Goal: Find specific page/section: Find specific page/section

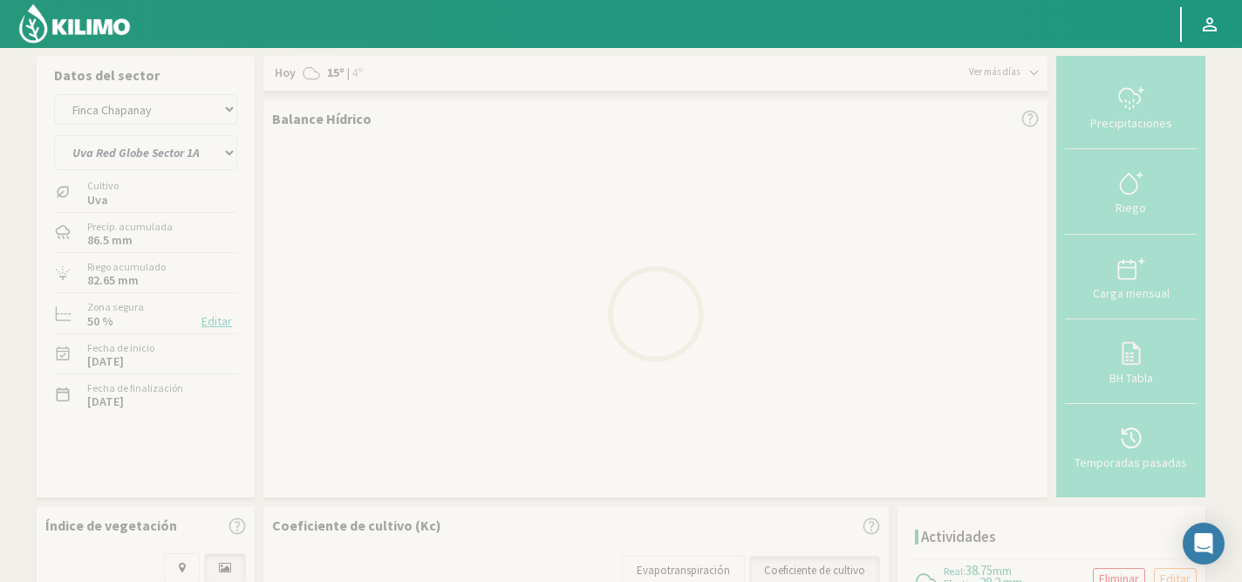
select select "1224: Object"
select select "17: Object"
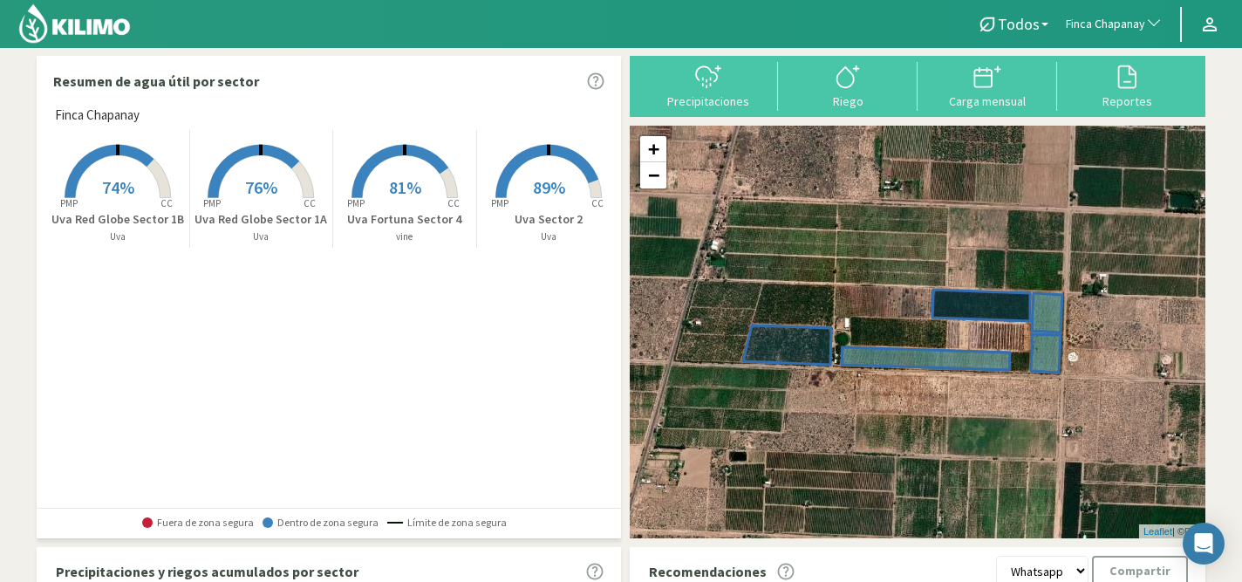
click at [1121, 27] on span "Finca Chapanay" at bounding box center [1105, 24] width 79 height 17
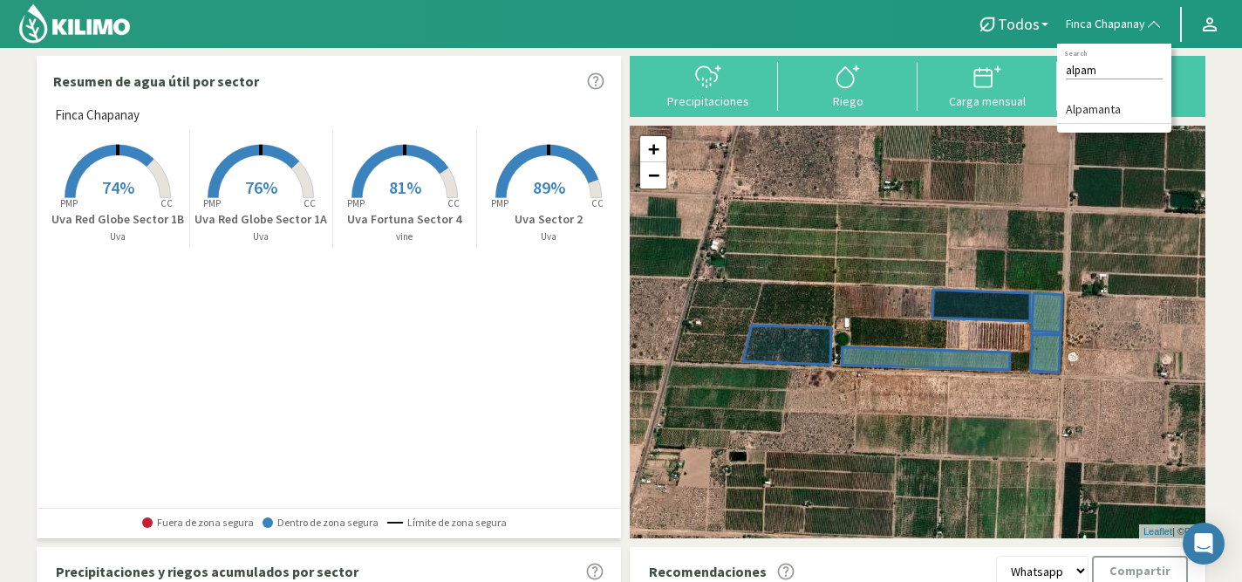
type input "alpam"
click at [1108, 117] on li "Alpamanta" at bounding box center [1114, 110] width 114 height 27
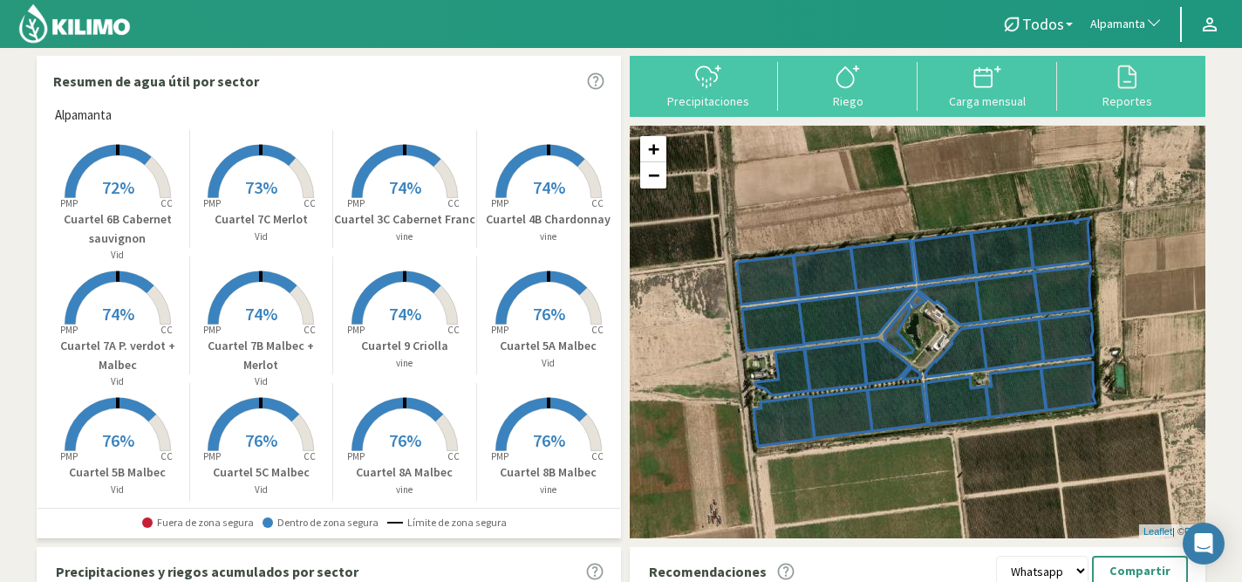
click at [115, 191] on span "72%" at bounding box center [118, 187] width 32 height 22
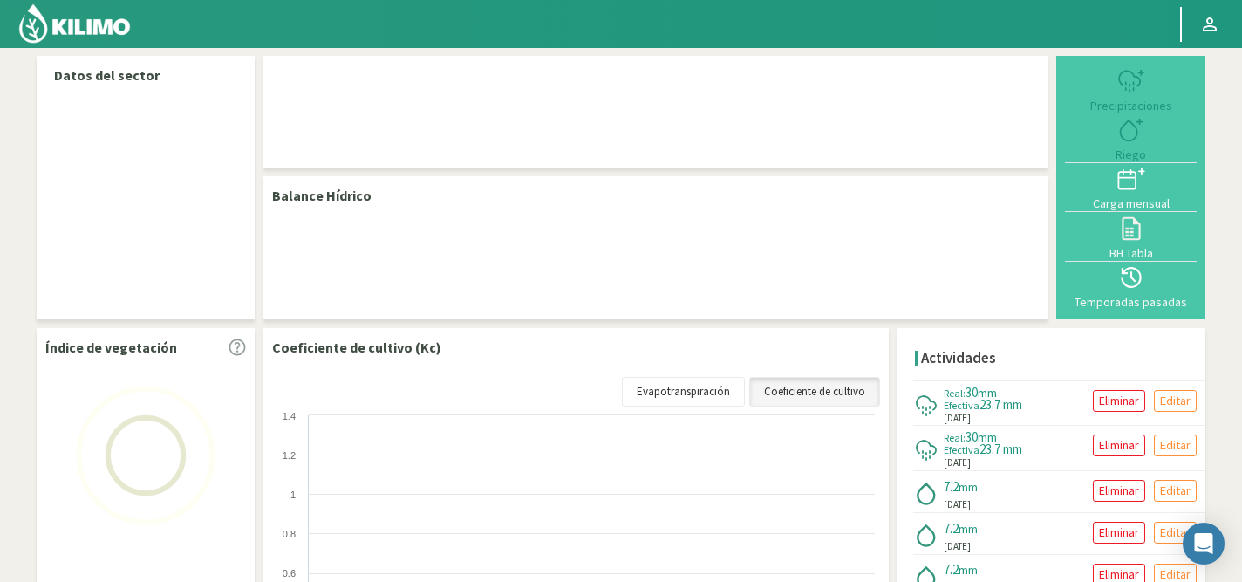
select select "33: Object"
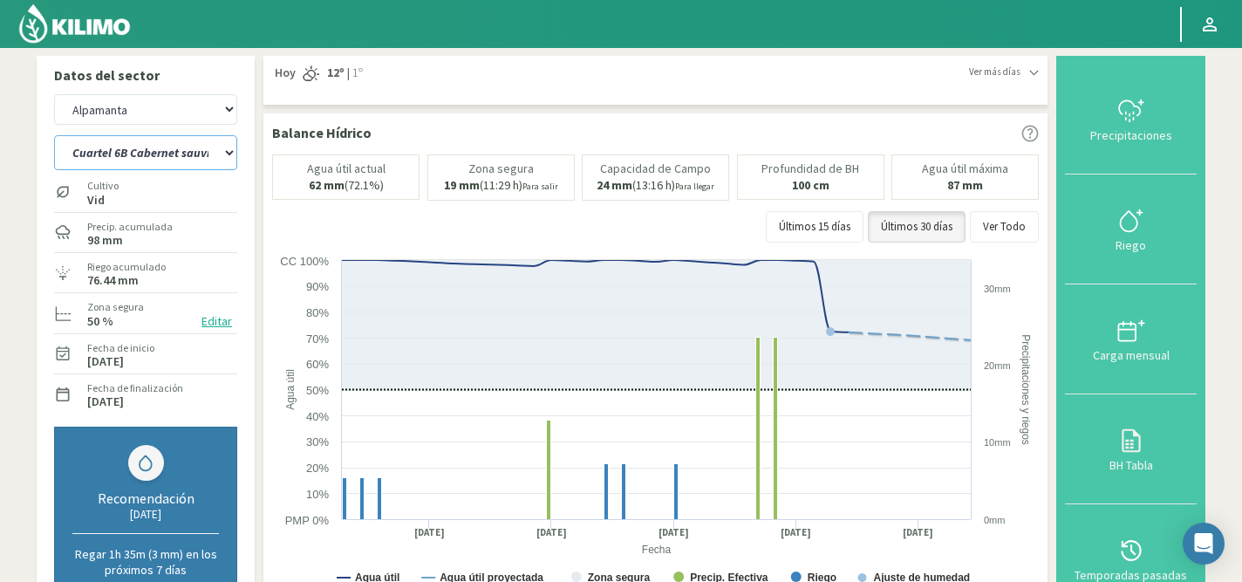
click at [167, 147] on select "Cuartel 1A Malbec Cuartel 1B Malbec Cuartel 1C Malbec Cuartel 2A Sauvignon blan…" at bounding box center [145, 152] width 183 height 35
click at [54, 135] on select "Cuartel 1A Malbec Cuartel 1B Malbec Cuartel 1C Malbec Cuartel 2A Sauvignon blan…" at bounding box center [145, 152] width 183 height 35
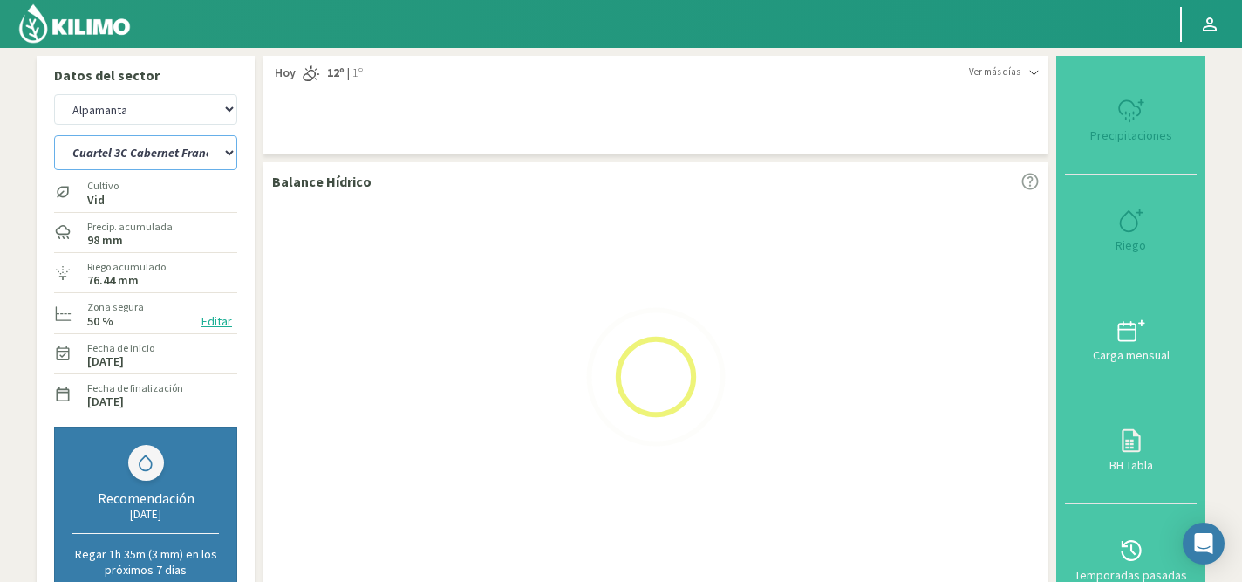
select select "16: Object"
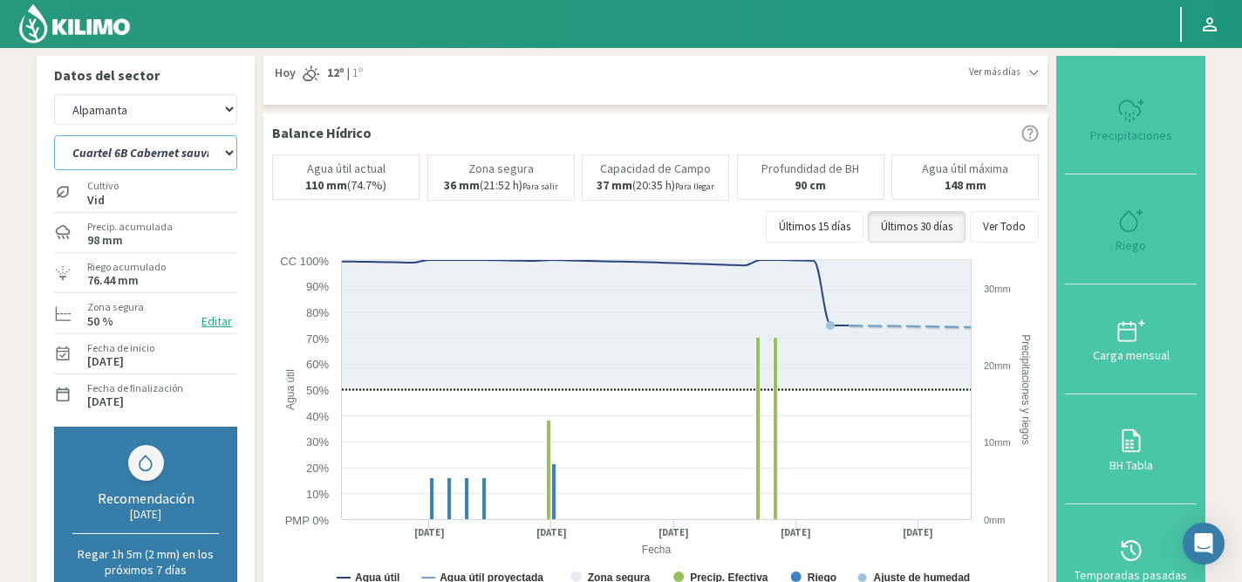
select select "313: Object"
click at [126, 152] on select "Cuartel 1A Malbec Cuartel 1B Malbec Cuartel 1C Malbec Cuartel 2A Sauvignon blan…" at bounding box center [145, 152] width 183 height 35
click at [54, 135] on select "Cuartel 1A Malbec Cuartel 1B Malbec Cuartel 1C Malbec Cuartel 2A Sauvignon blan…" at bounding box center [145, 152] width 183 height 35
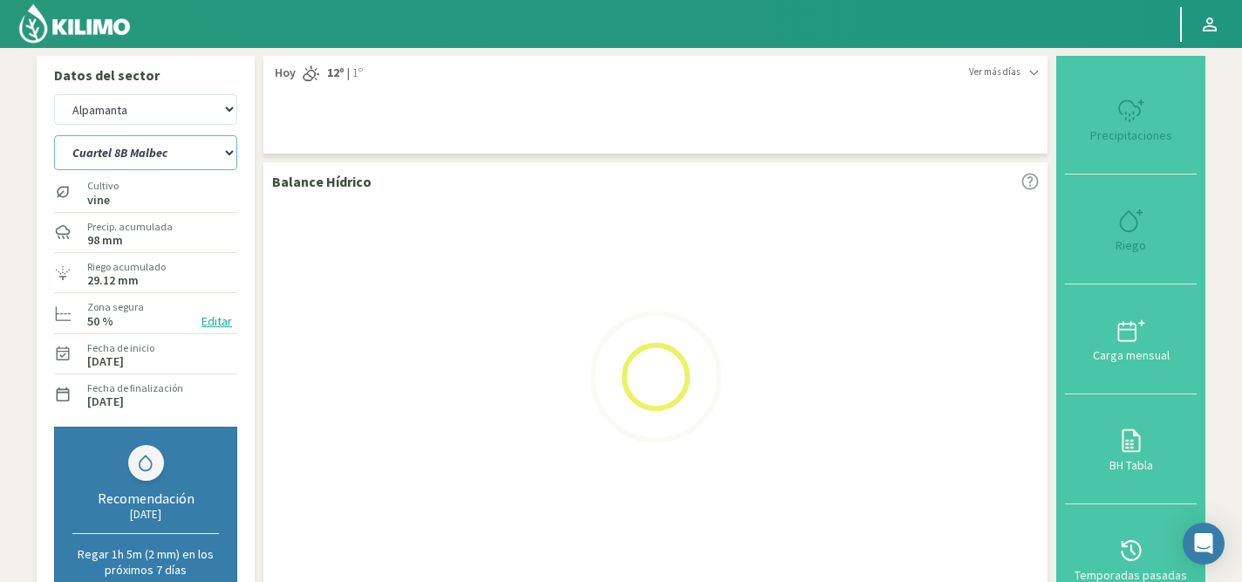
select select "34: Object"
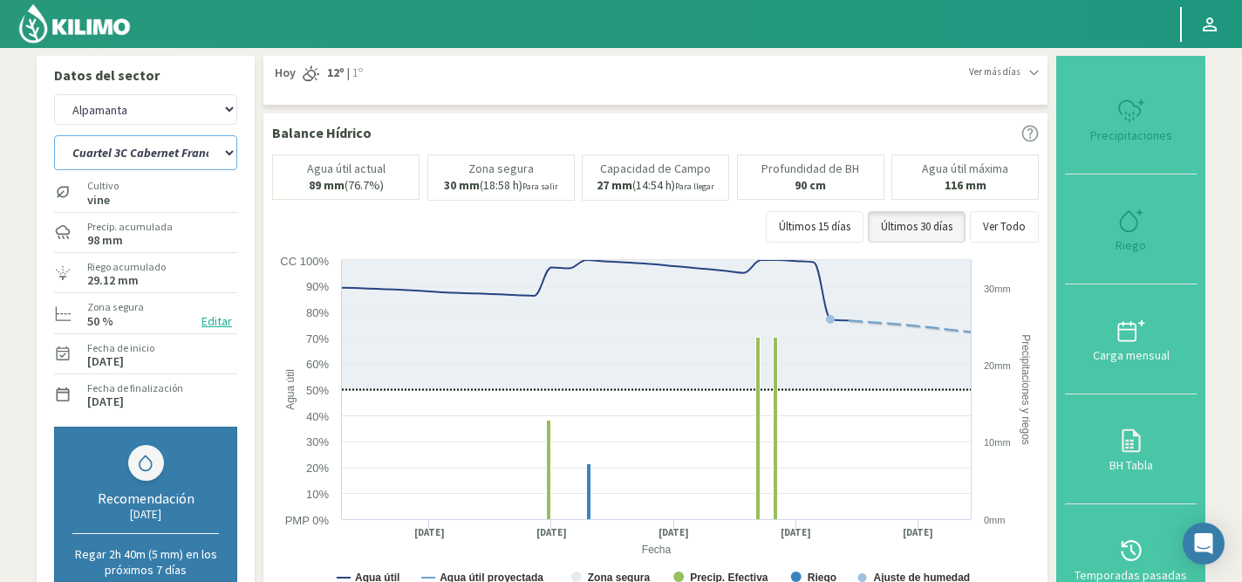
select select "593: Object"
select select "74: Object"
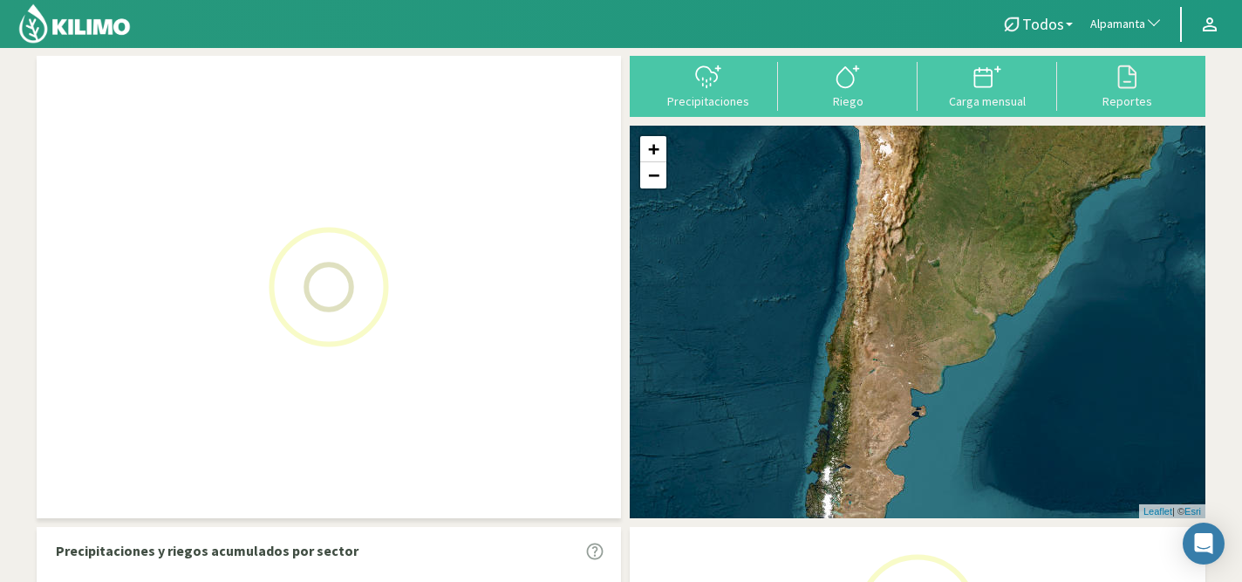
click at [1110, 26] on span "Alpamanta" at bounding box center [1117, 24] width 55 height 17
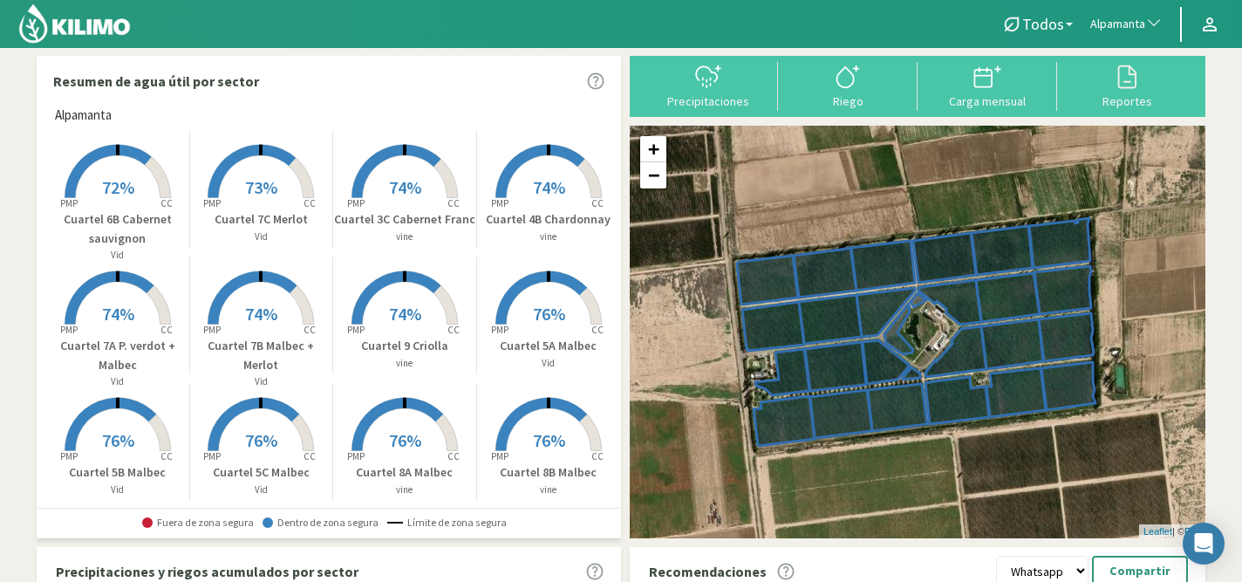
click at [1115, 24] on span "Alpamanta" at bounding box center [1117, 24] width 55 height 17
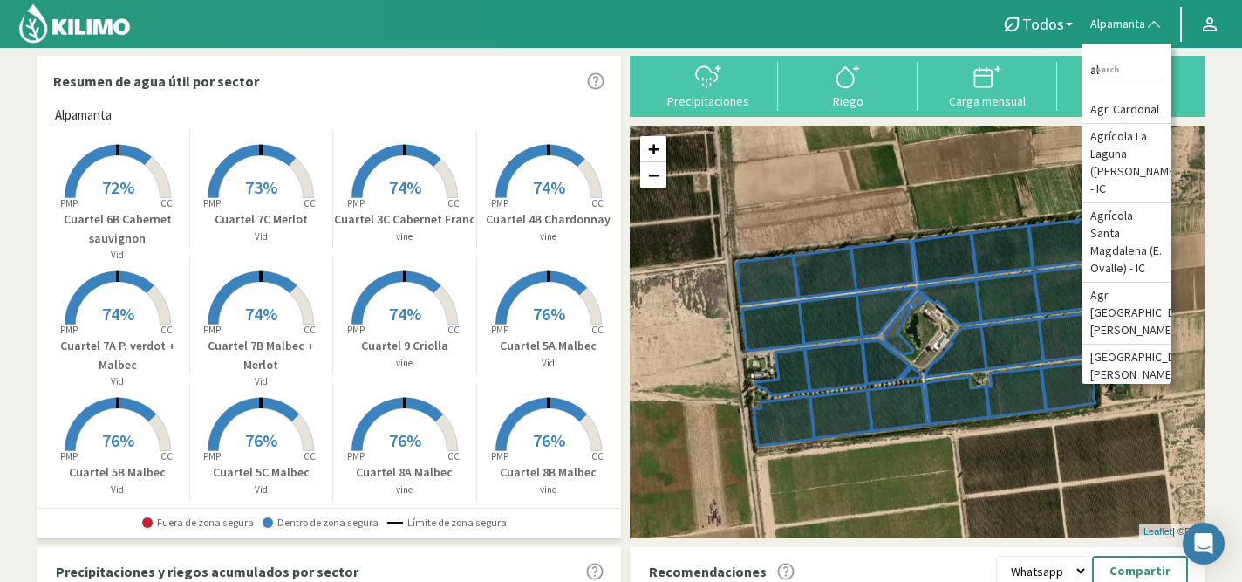
type input "a"
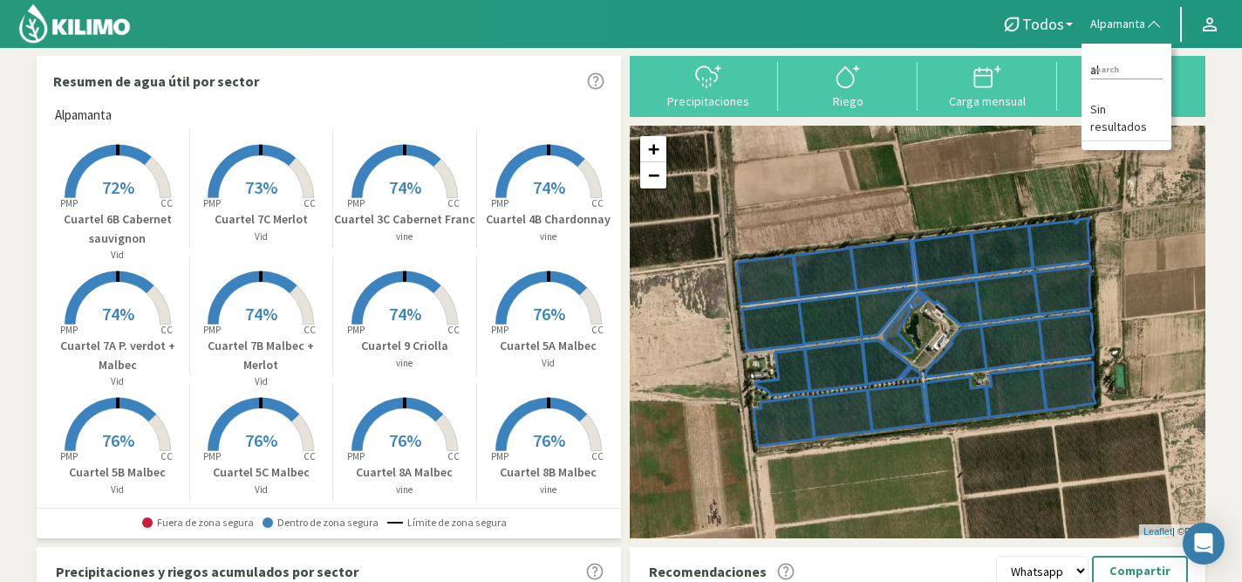
type input "a"
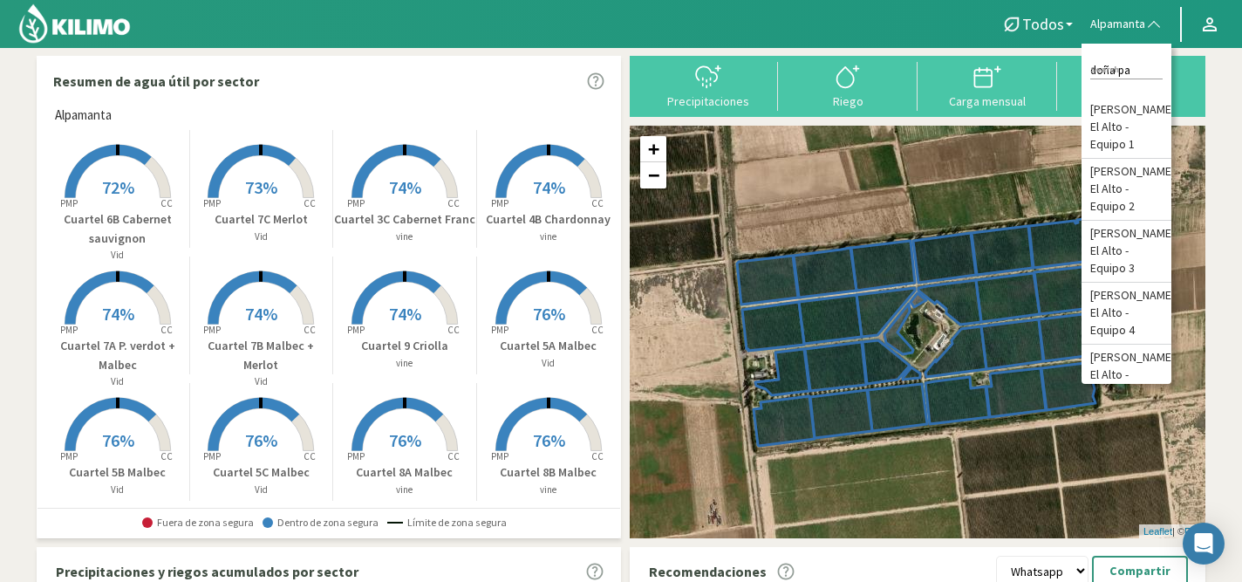
type input "doña pa"
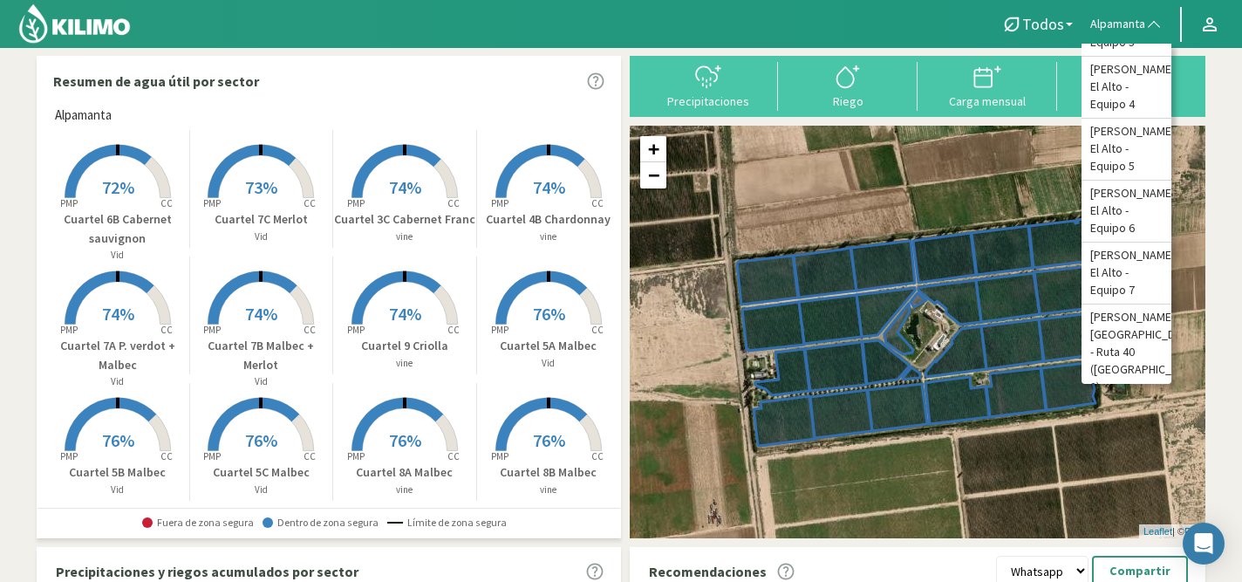
scroll to position [235, 0]
